Goal: Information Seeking & Learning: Learn about a topic

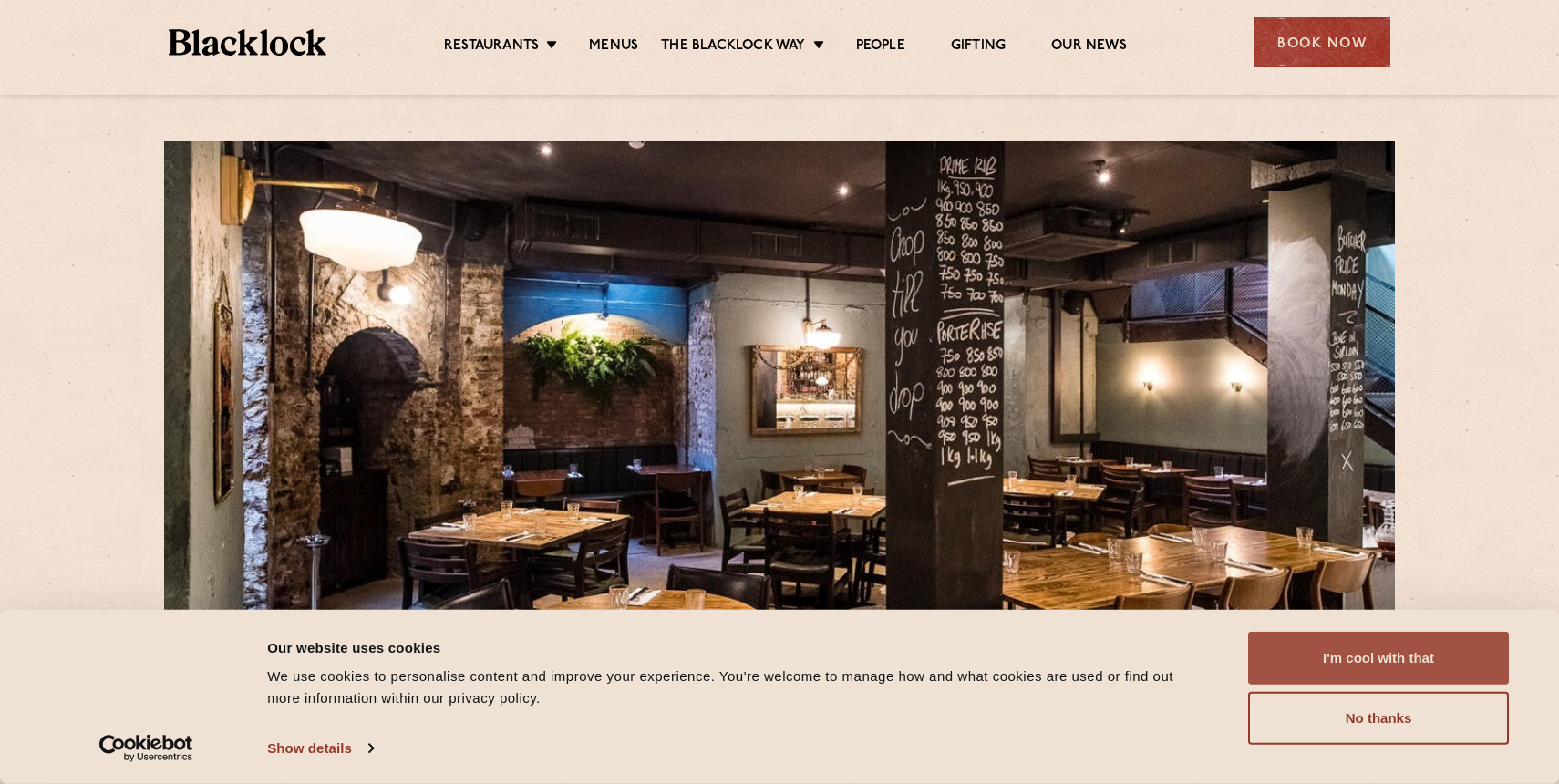
click at [1388, 661] on button "I'm cool with that" at bounding box center [1378, 658] width 261 height 53
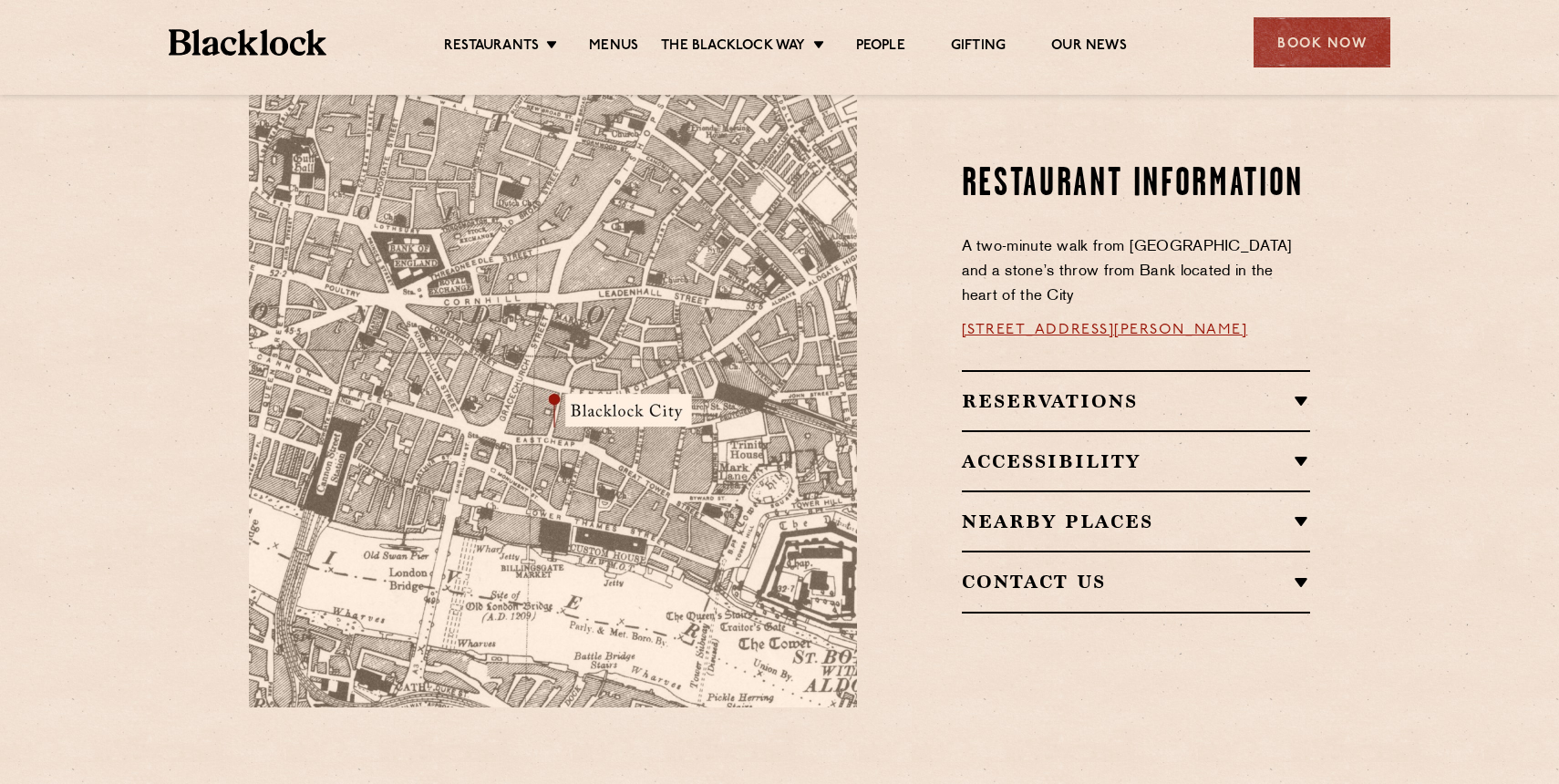
scroll to position [1117, 0]
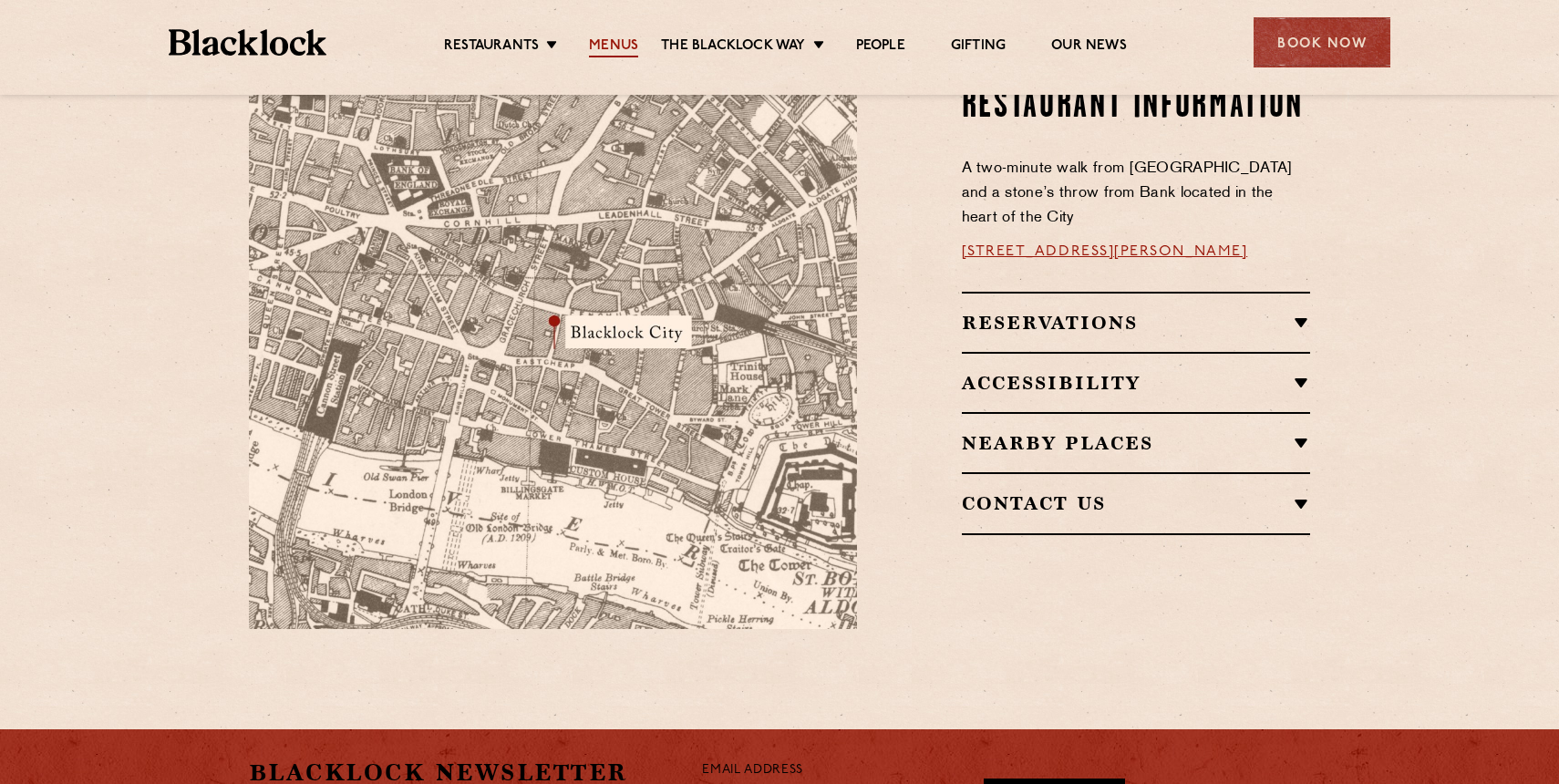
click at [590, 40] on link "Menus" at bounding box center [613, 47] width 49 height 21
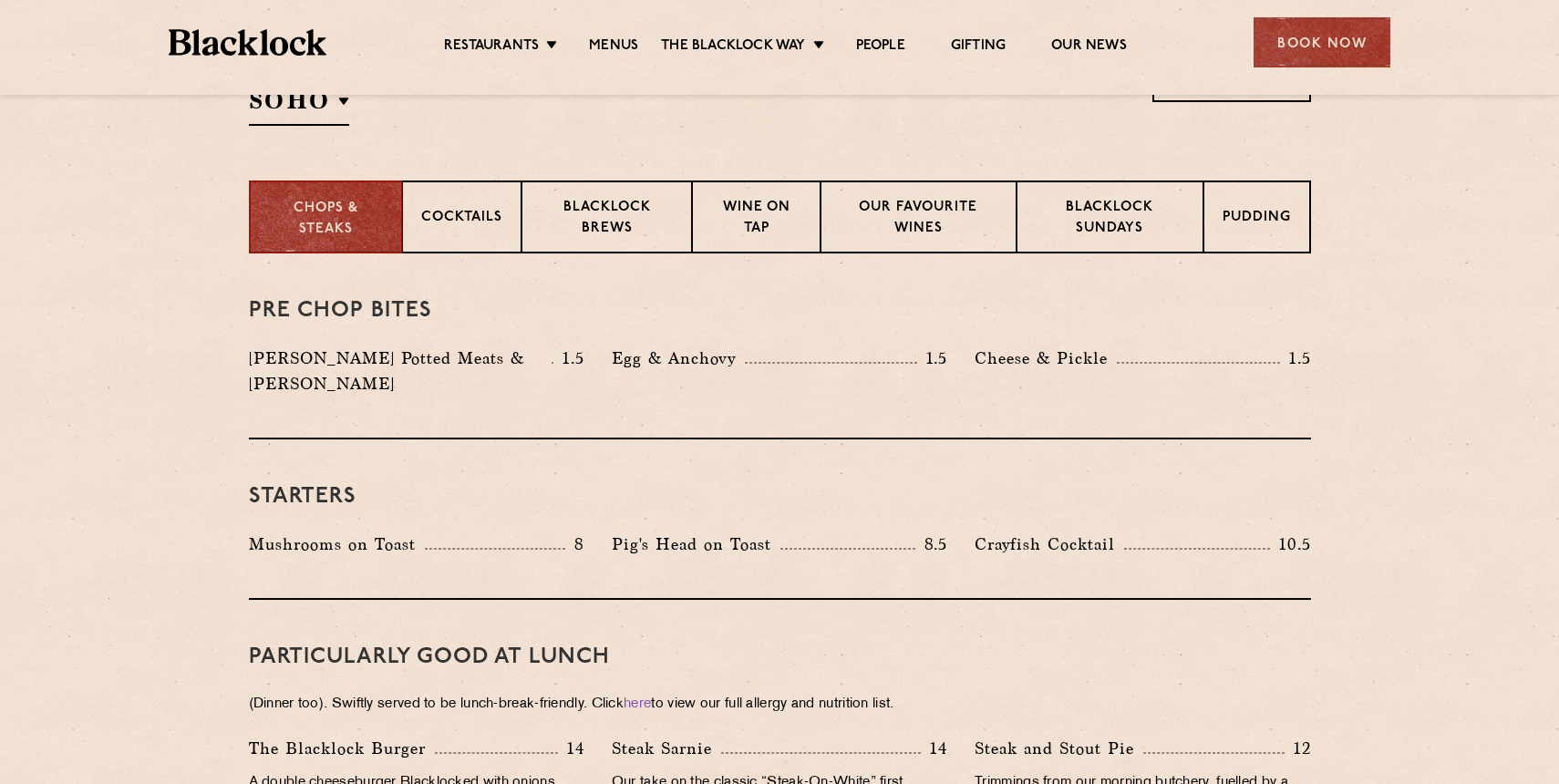
scroll to position [680, 0]
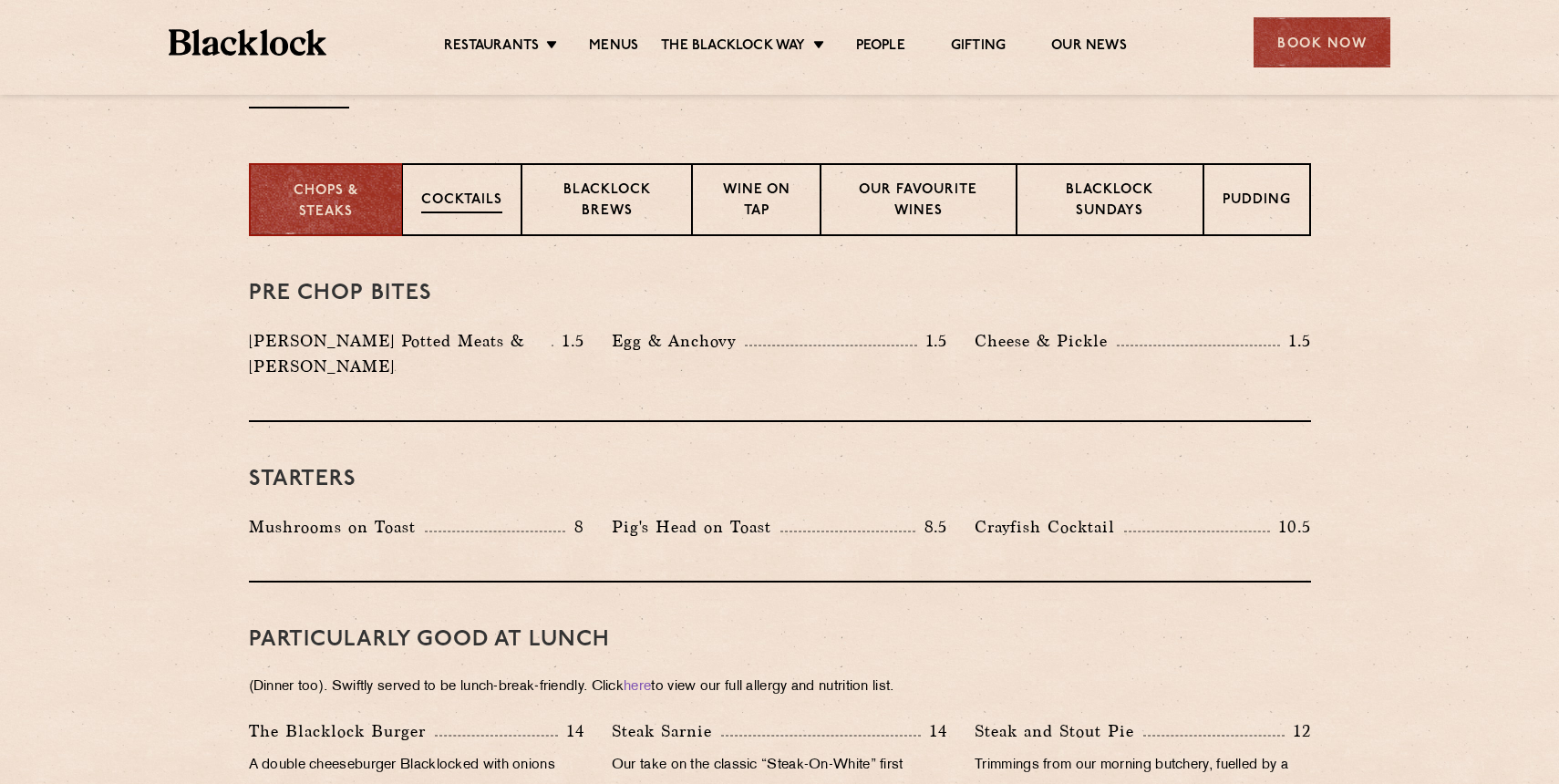
click at [454, 199] on p "Cocktails" at bounding box center [462, 201] width 81 height 22
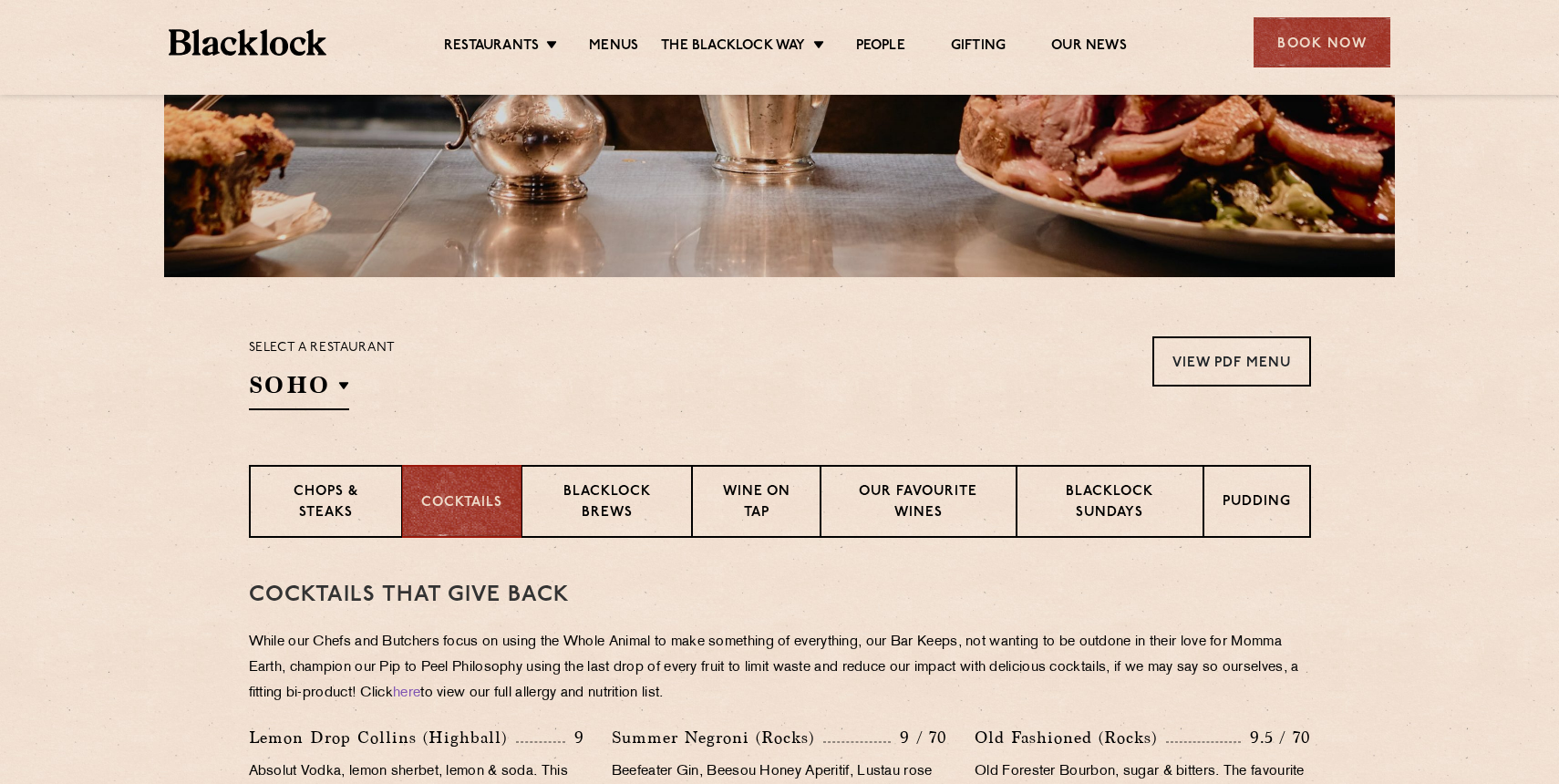
scroll to position [377, 0]
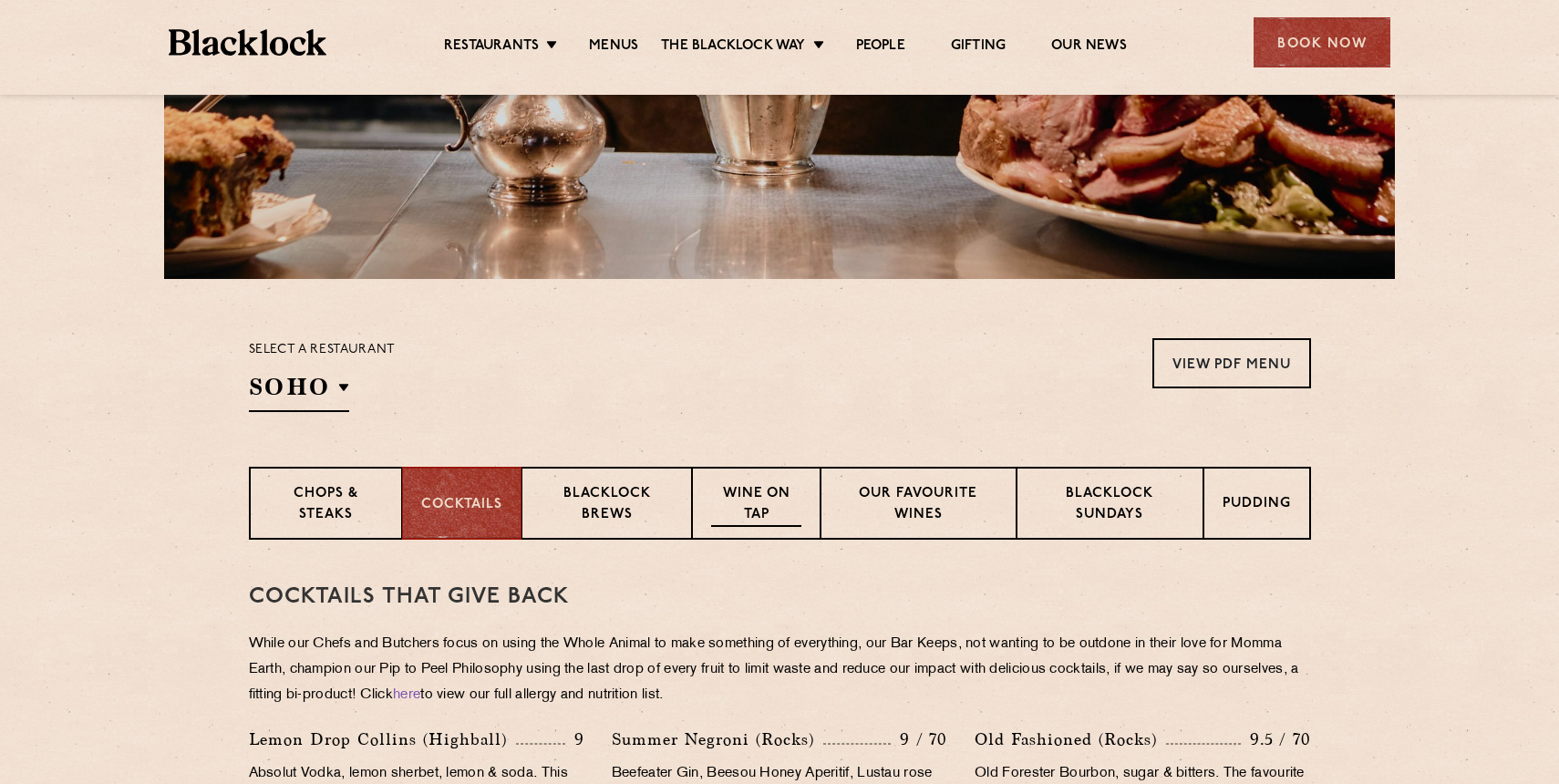
click at [746, 490] on p "Wine on Tap" at bounding box center [755, 505] width 89 height 43
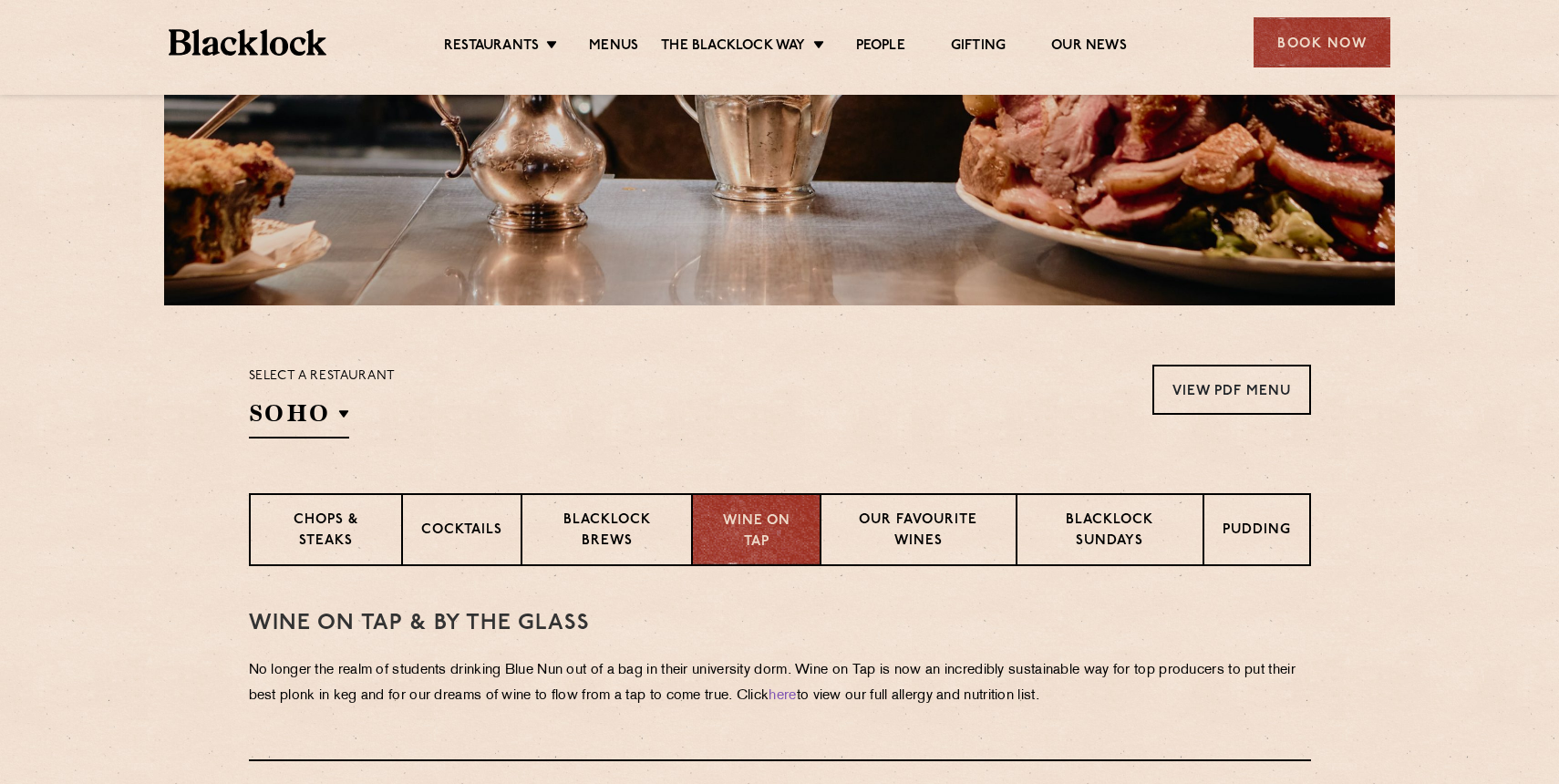
scroll to position [341, 0]
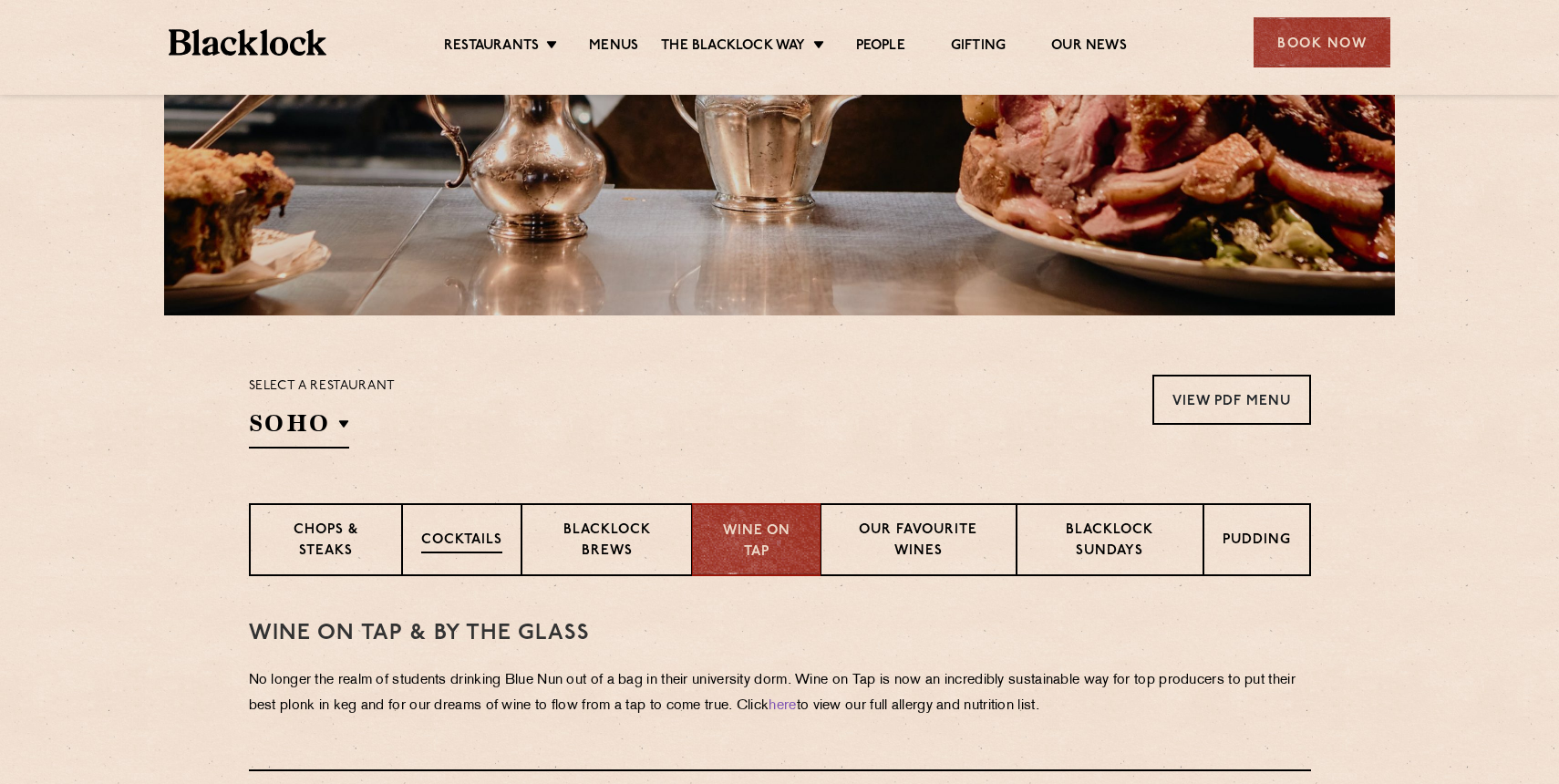
click at [490, 538] on p "Cocktails" at bounding box center [462, 542] width 81 height 22
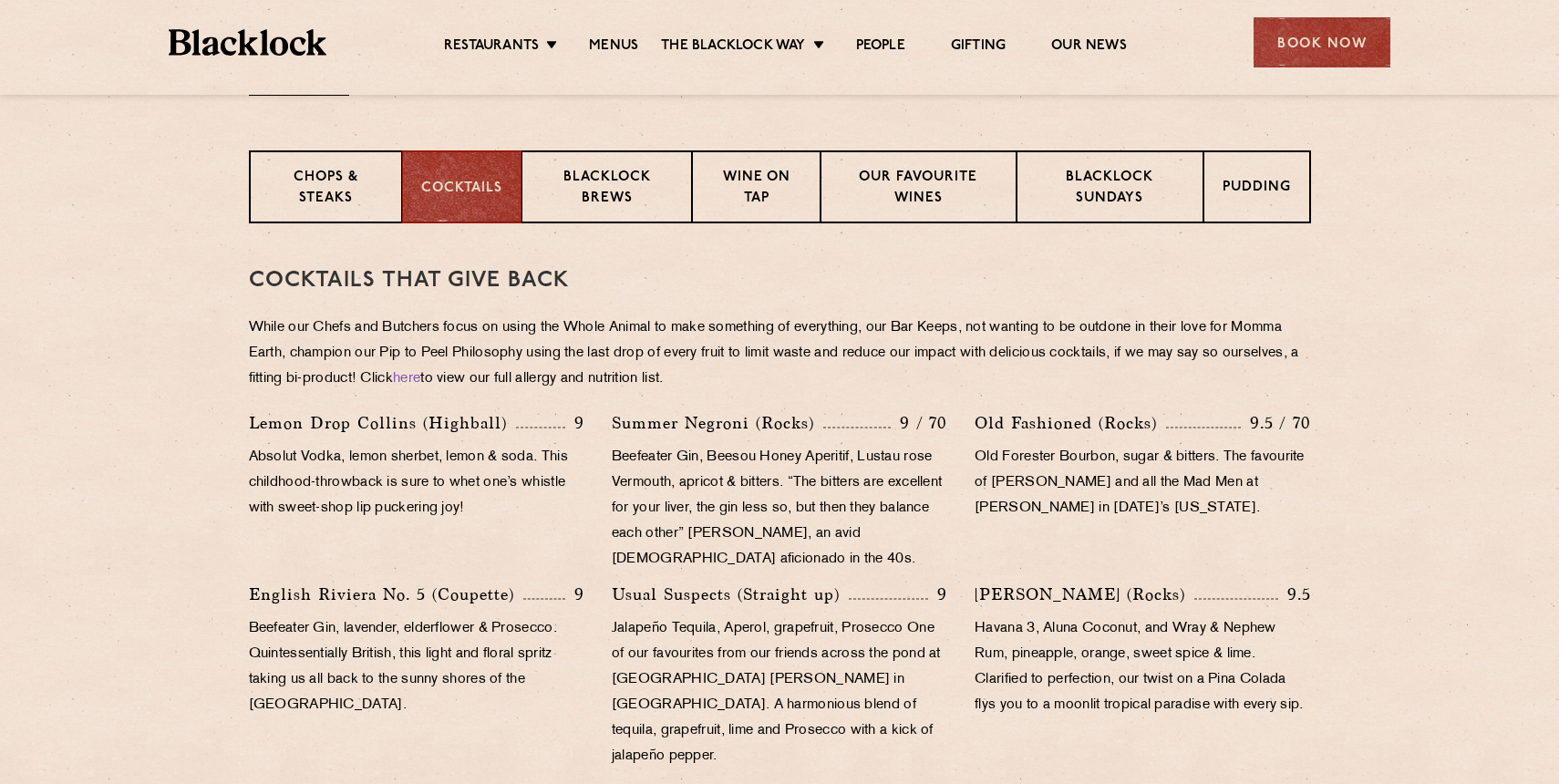
scroll to position [658, 0]
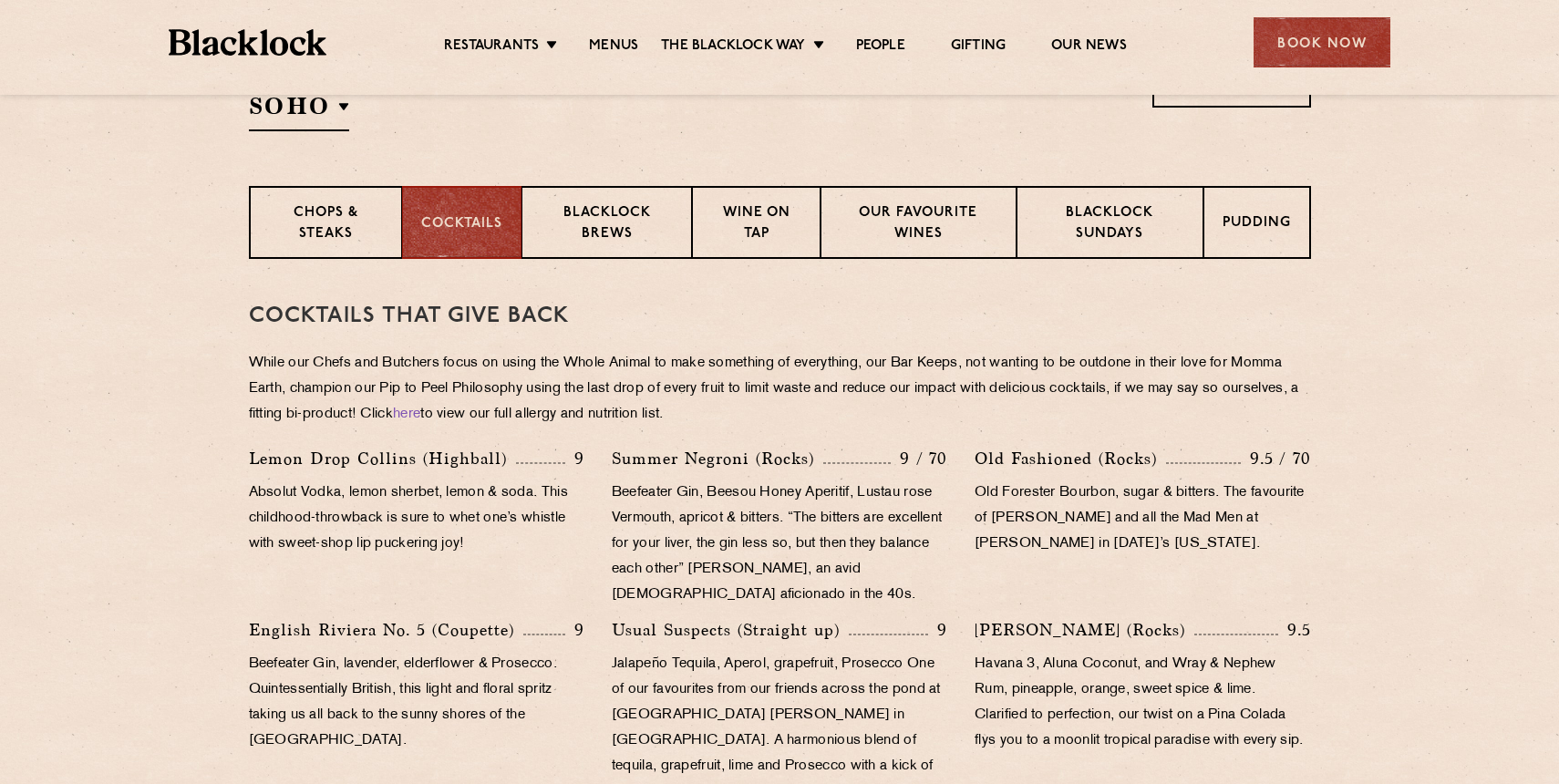
click at [334, 263] on div "Cocktails That Give Back While our Chefs and Butchers focus on using the Whole …" at bounding box center [780, 750] width 1062 height 982
click at [325, 234] on p "Chops & Steaks" at bounding box center [325, 225] width 114 height 43
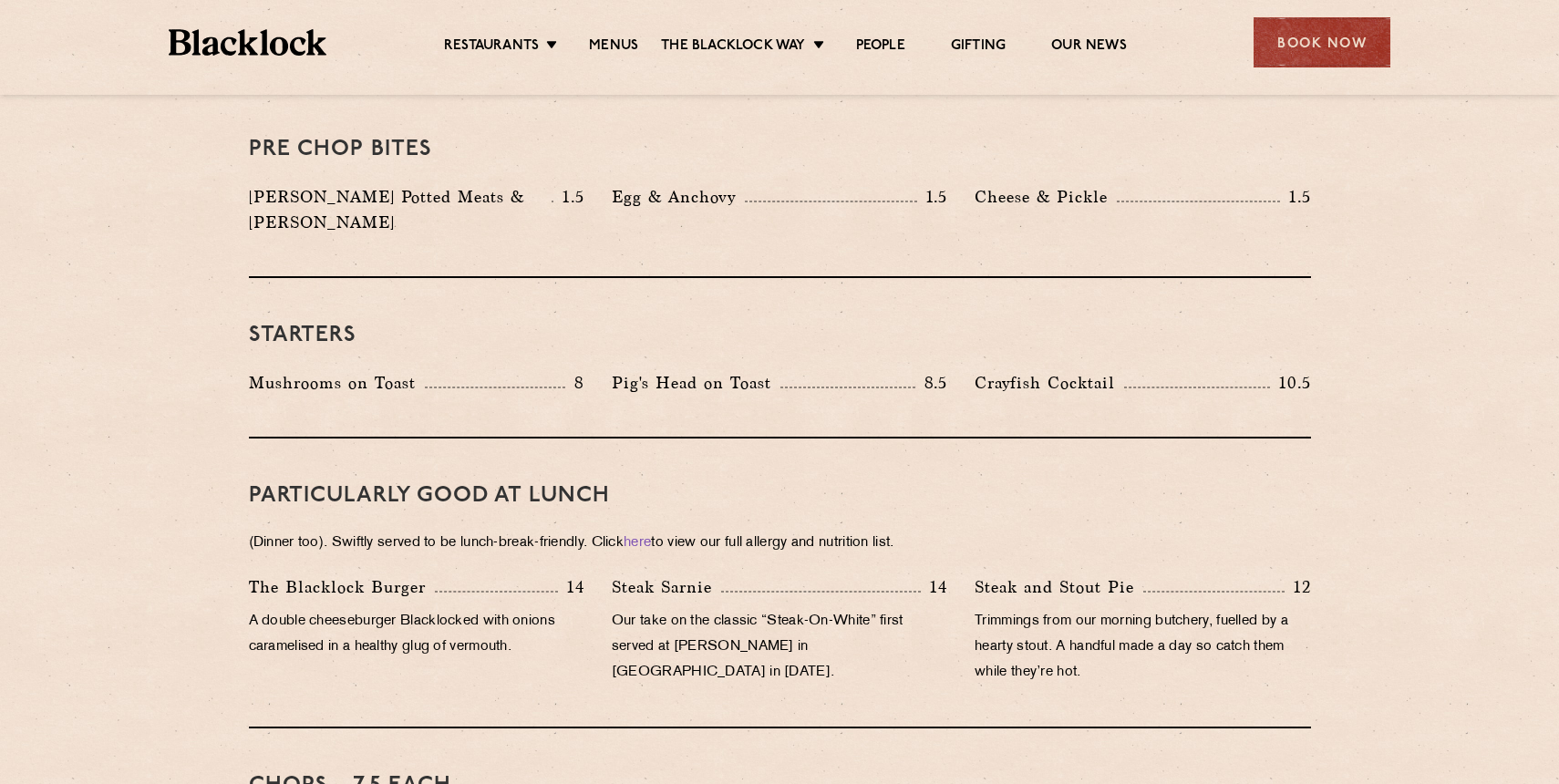
scroll to position [838, 0]
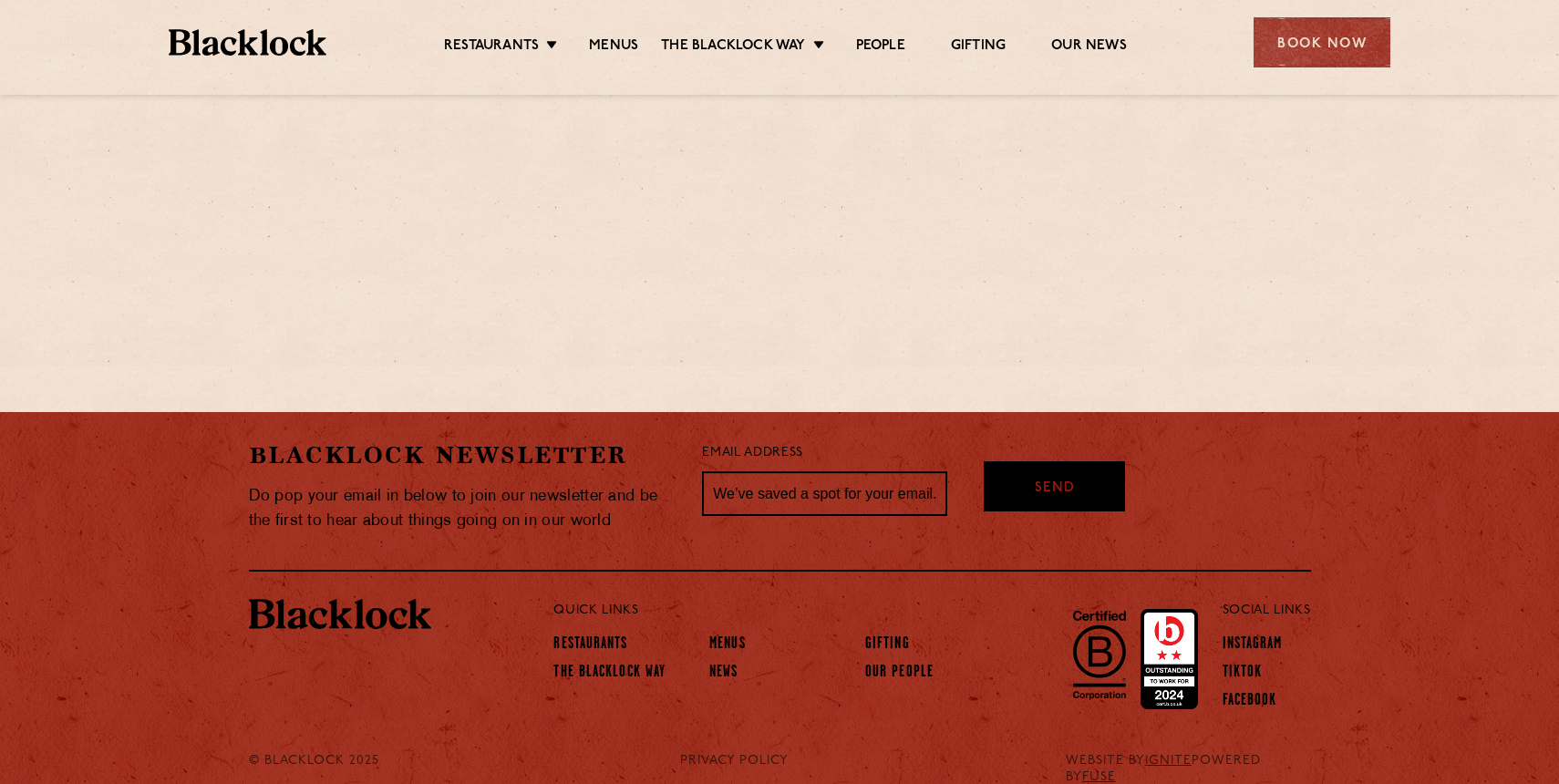
scroll to position [1117, 0]
